Goal: Task Accomplishment & Management: Manage account settings

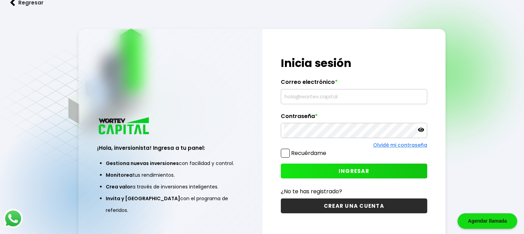
type input "[EMAIL_ADDRESS][DOMAIN_NAME]"
click at [334, 170] on button "INGRESAR" at bounding box center [354, 170] width 146 height 15
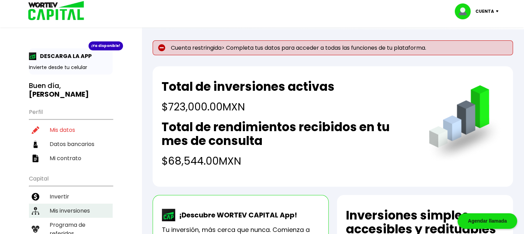
click at [73, 203] on li "Mis inversiones" at bounding box center [71, 210] width 84 height 14
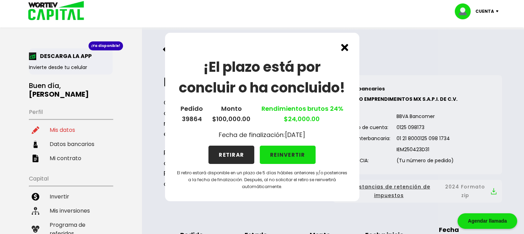
click at [459, 105] on div "¡El plazo está por concluir o ha concluido! Pedido 39864 Monto $100,000.00 Rend…" at bounding box center [262, 117] width 524 height 234
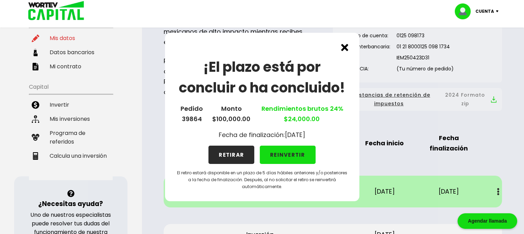
scroll to position [96, 0]
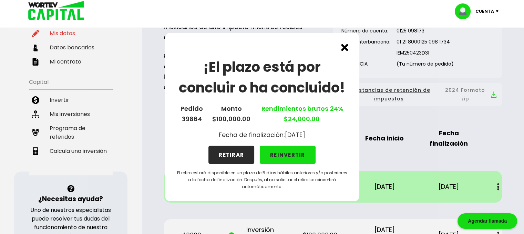
click at [342, 45] on img at bounding box center [344, 47] width 7 height 7
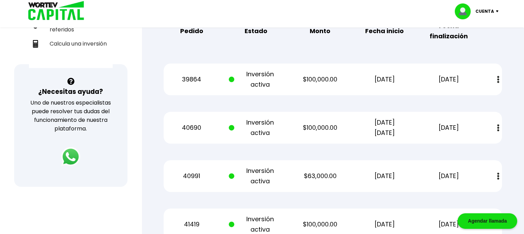
scroll to position [204, 0]
click at [487, 10] on p "Cuenta" at bounding box center [484, 11] width 19 height 10
click at [482, 47] on li "Cerrar sesión" at bounding box center [477, 46] width 55 height 14
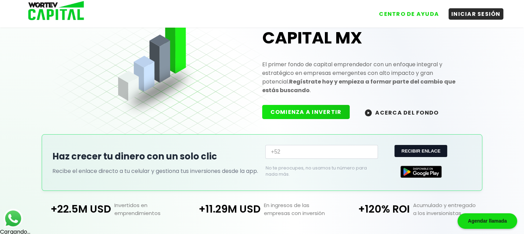
scroll to position [190, 0]
